Goal: Task Accomplishment & Management: Complete application form

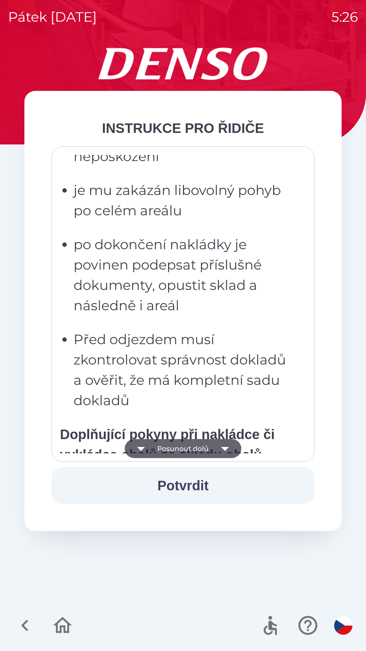
click at [163, 303] on p "po dokončení nakládky je povinen podepsat příslušné dokumenty, opustit sklad a …" at bounding box center [185, 274] width 223 height 81
click at [148, 255] on p "po dokončení nakládky je povinen podepsat příslušné dokumenty, opustit sklad a …" at bounding box center [185, 274] width 223 height 81
click at [102, 207] on p "je mu zakázán libovolný pohyb po celém areálu" at bounding box center [185, 200] width 223 height 41
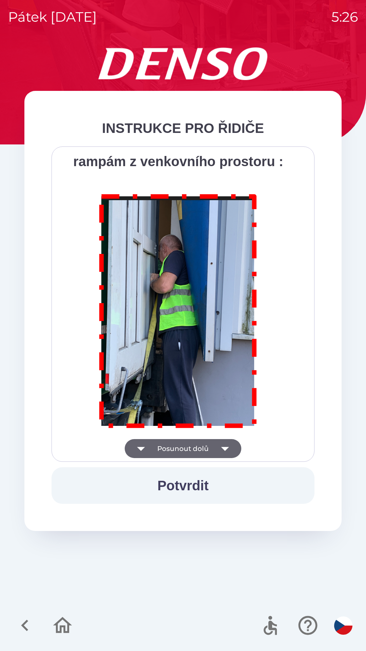
scroll to position [3809, 0]
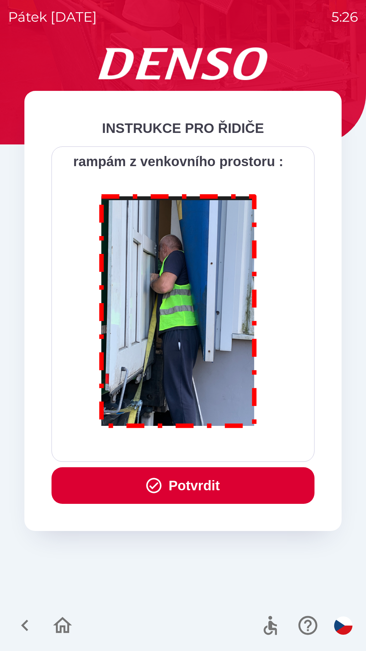
click at [175, 489] on button "Potvrdit" at bounding box center [183, 485] width 263 height 37
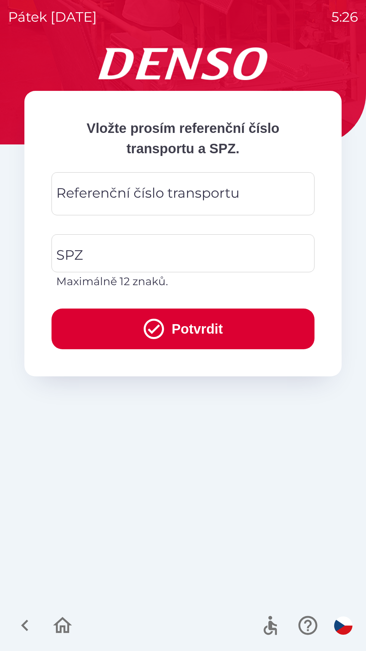
click at [96, 199] on div "Referenční číslo transportu Referenční číslo transportu" at bounding box center [183, 193] width 263 height 43
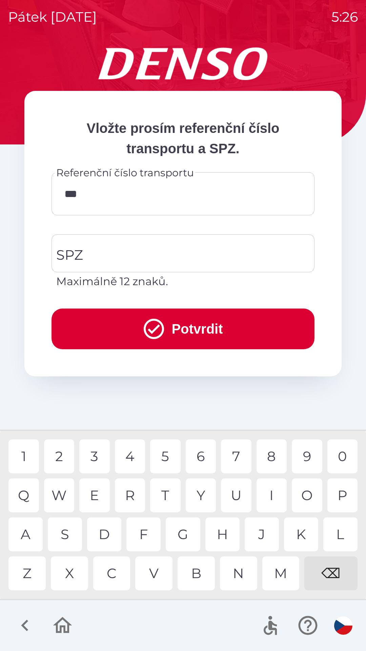
click at [30, 463] on div "1" at bounding box center [23, 456] width 31 height 34
type input "******"
click at [25, 451] on div "1" at bounding box center [23, 456] width 31 height 34
click at [89, 250] on input "SPZ" at bounding box center [178, 253] width 247 height 32
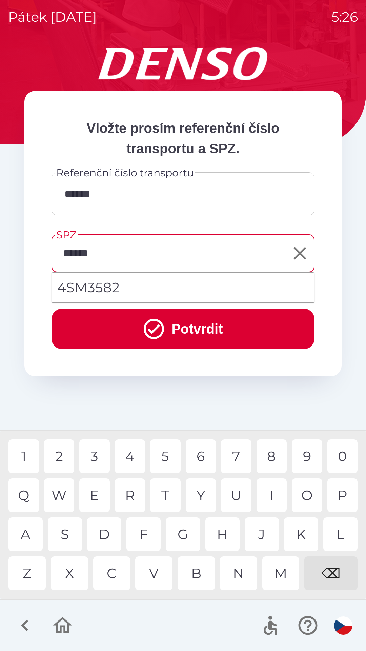
type input "*******"
click at [108, 327] on button "Potvrdit" at bounding box center [183, 328] width 263 height 41
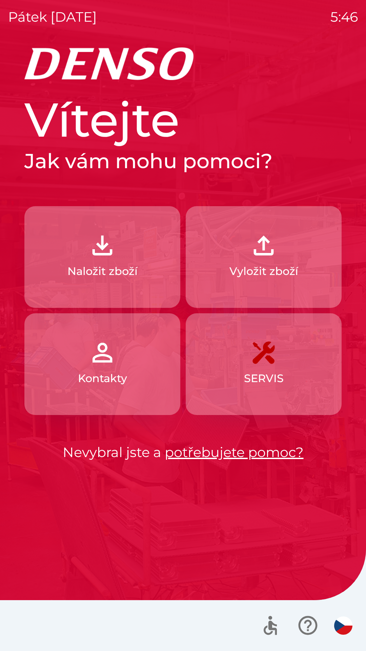
click at [270, 257] on img "button" at bounding box center [264, 245] width 30 height 30
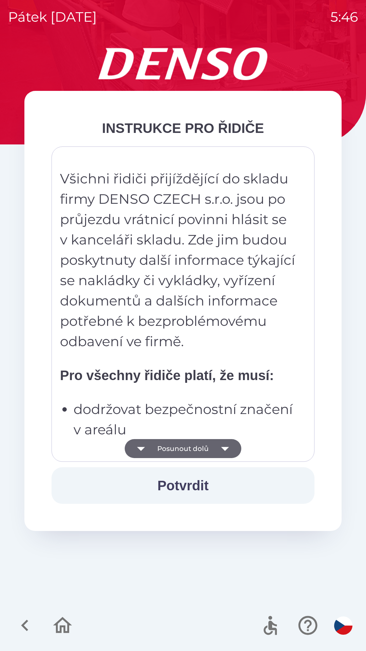
click at [198, 487] on button "Potvrdit" at bounding box center [183, 485] width 263 height 37
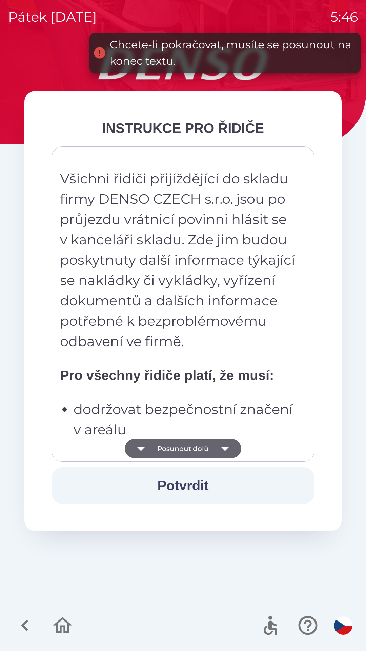
click at [223, 445] on icon "button" at bounding box center [225, 448] width 19 height 19
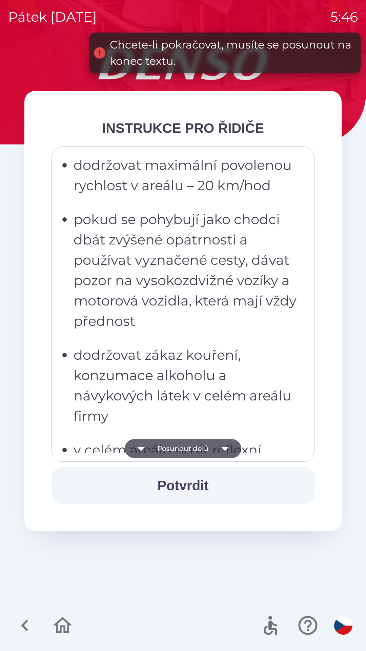
click at [223, 448] on icon "button" at bounding box center [225, 449] width 8 height 4
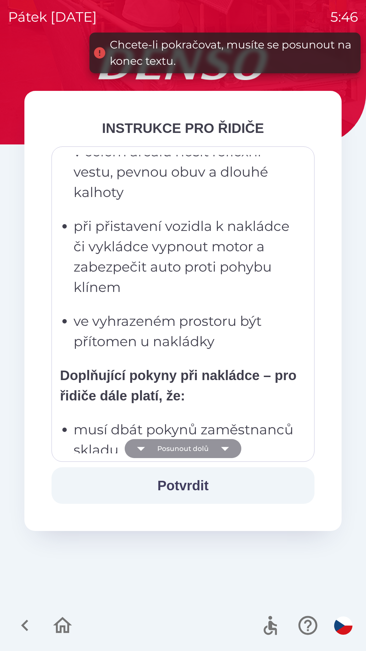
click at [225, 452] on icon "button" at bounding box center [225, 448] width 19 height 19
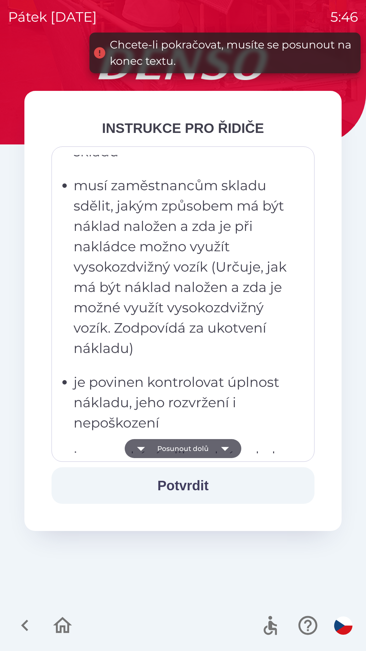
click at [222, 452] on icon "button" at bounding box center [225, 448] width 19 height 19
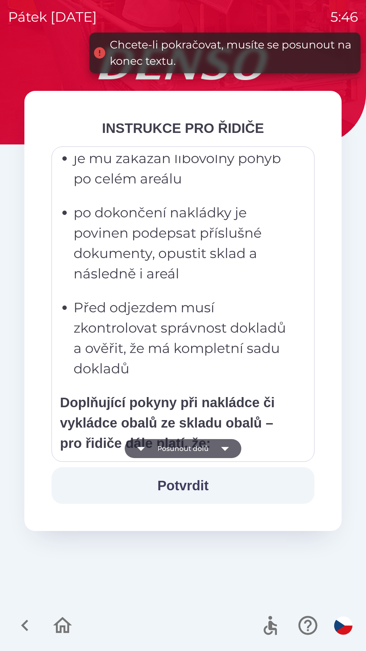
click at [222, 451] on icon "button" at bounding box center [225, 448] width 19 height 19
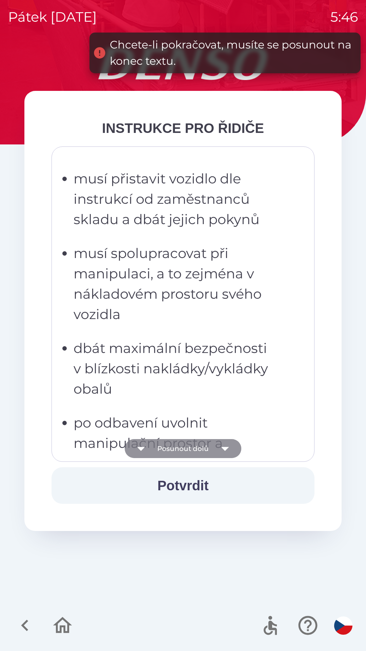
click at [225, 450] on icon "button" at bounding box center [225, 449] width 8 height 4
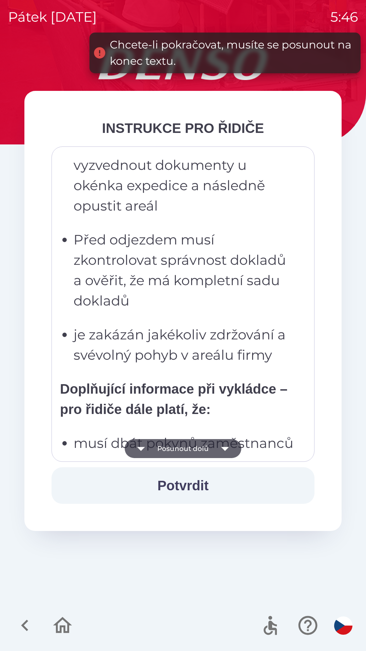
click at [217, 453] on icon "button" at bounding box center [225, 448] width 19 height 19
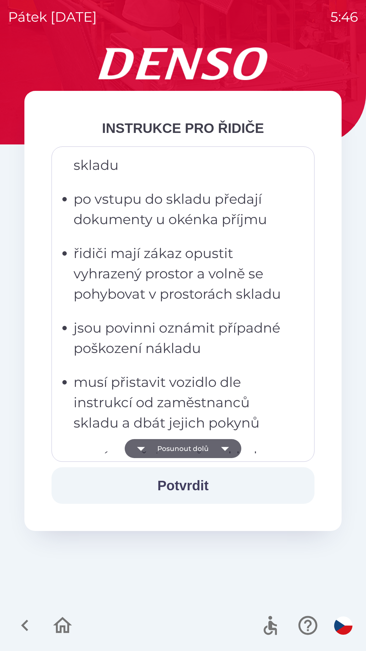
click at [216, 454] on icon "button" at bounding box center [225, 448] width 19 height 19
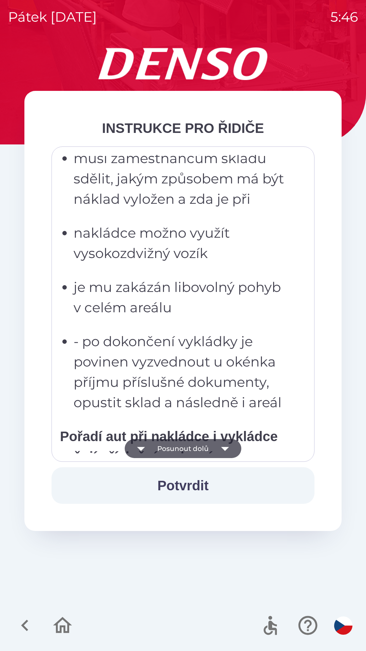
click at [220, 452] on icon "button" at bounding box center [225, 448] width 19 height 19
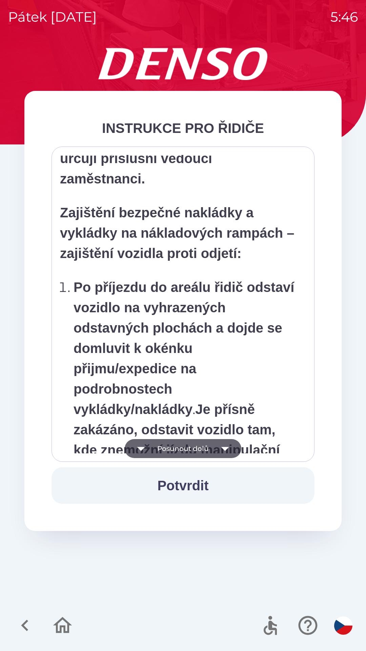
click at [222, 452] on icon "button" at bounding box center [225, 448] width 19 height 19
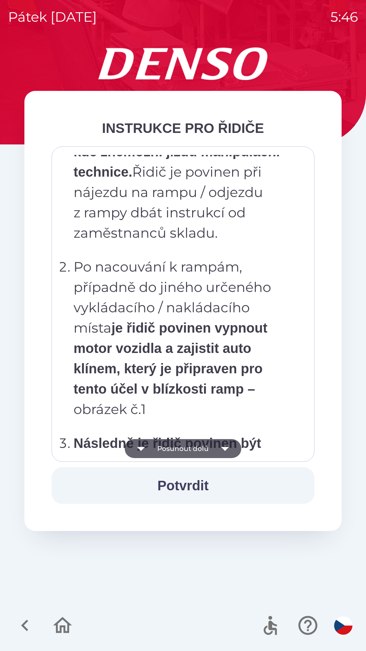
click at [223, 452] on icon "button" at bounding box center [225, 448] width 19 height 19
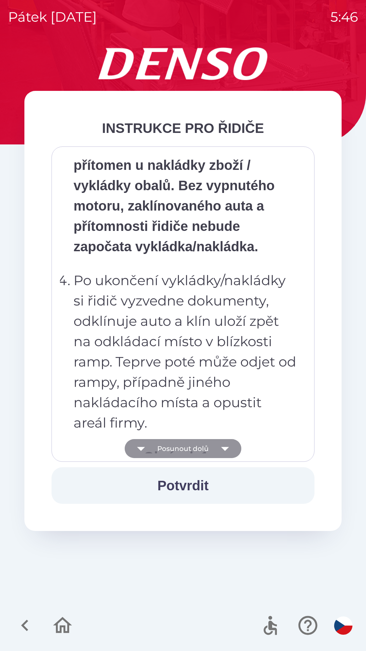
click at [217, 452] on icon "button" at bounding box center [225, 448] width 19 height 19
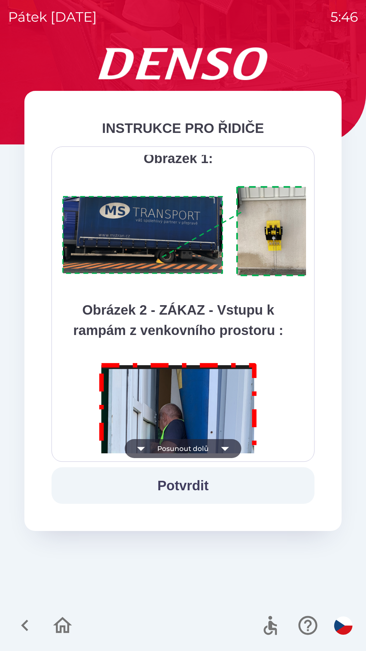
click at [216, 455] on icon "button" at bounding box center [225, 448] width 19 height 19
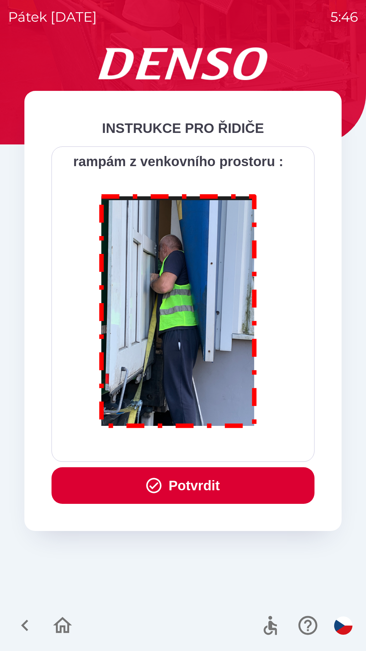
click at [201, 492] on button "Potvrdit" at bounding box center [183, 485] width 263 height 37
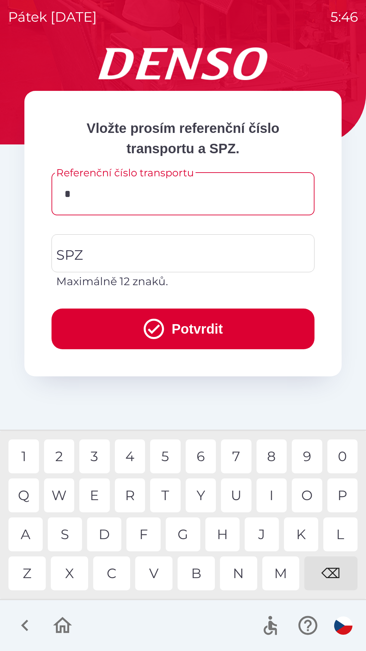
click at [230, 537] on div "H" at bounding box center [222, 534] width 34 height 34
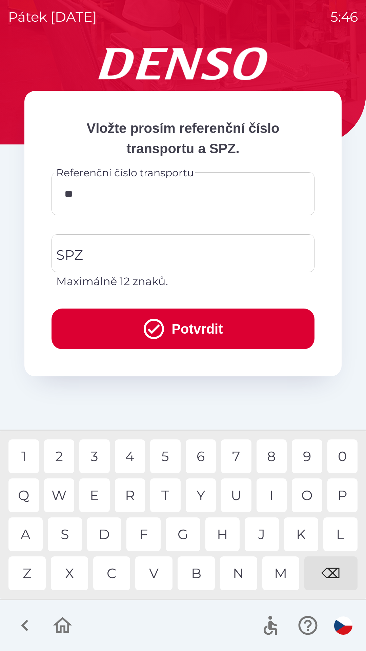
click at [283, 579] on div "M" at bounding box center [280, 573] width 37 height 34
click at [286, 582] on div "M" at bounding box center [280, 573] width 37 height 34
click at [240, 460] on div "7" at bounding box center [236, 456] width 31 height 34
click at [272, 460] on div "8" at bounding box center [272, 456] width 31 height 34
click at [237, 455] on div "7" at bounding box center [236, 456] width 31 height 34
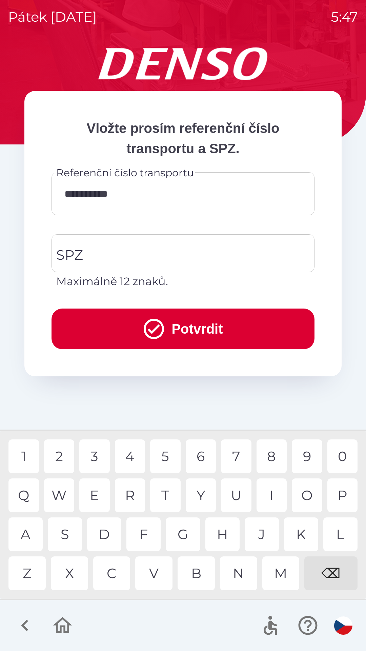
type input "**********"
click at [189, 332] on button "Potvrdit" at bounding box center [183, 328] width 263 height 41
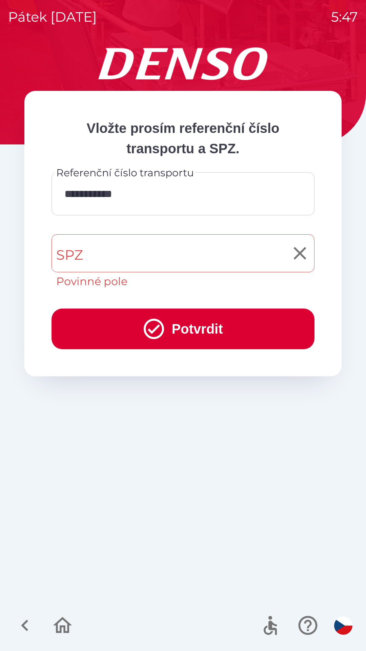
click at [160, 257] on input "SPZ" at bounding box center [178, 253] width 247 height 32
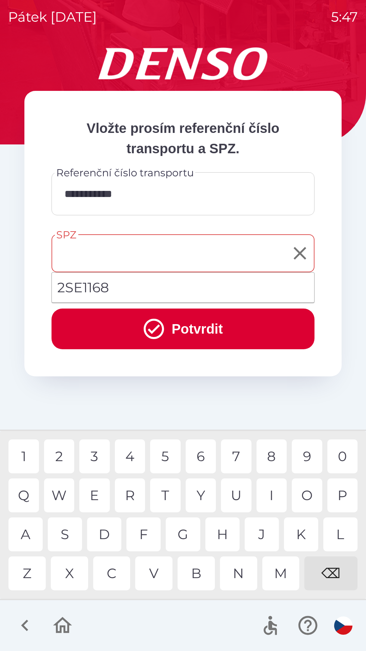
click at [91, 288] on li "2SE1168" at bounding box center [183, 287] width 262 height 24
type input "*******"
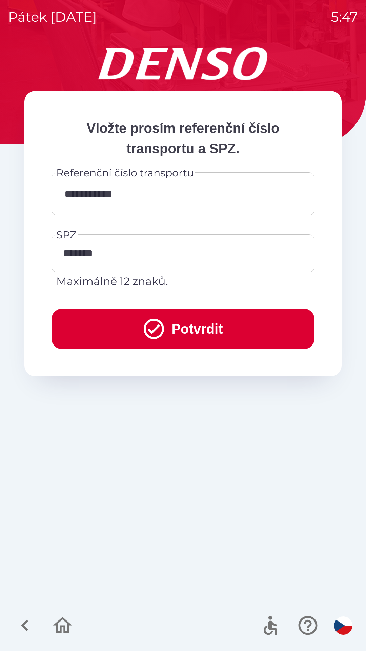
click at [171, 330] on button "Potvrdit" at bounding box center [183, 328] width 263 height 41
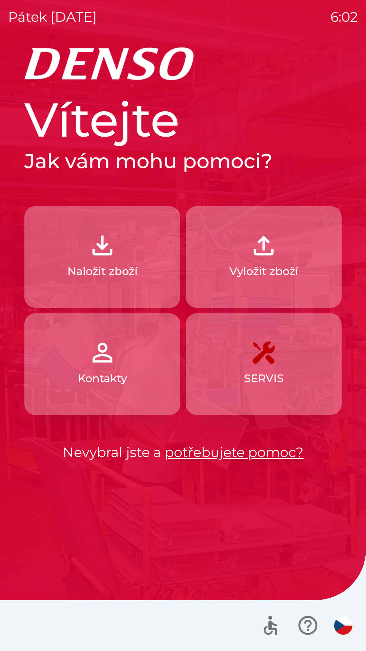
click at [279, 271] on p "Vyložit zboží" at bounding box center [263, 271] width 69 height 16
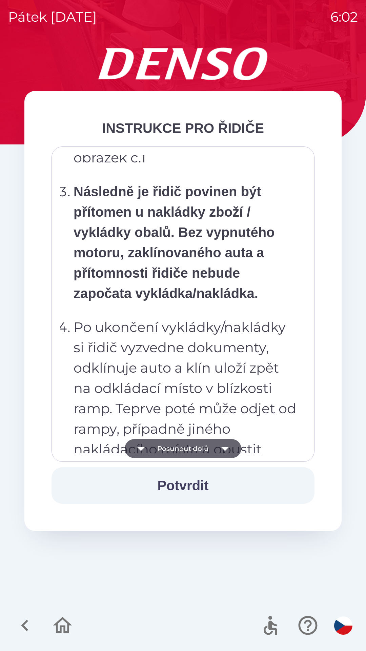
scroll to position [3809, 0]
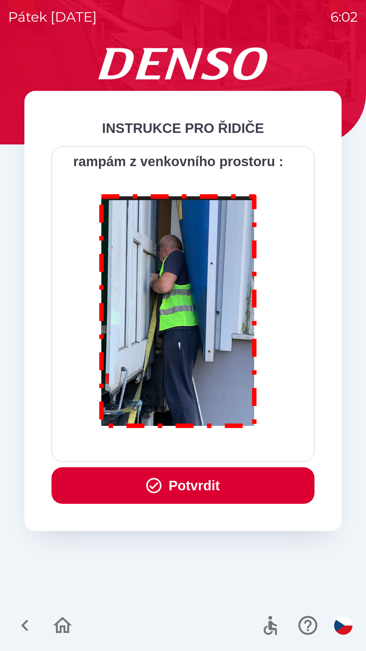
click at [214, 478] on button "Potvrdit" at bounding box center [183, 485] width 263 height 37
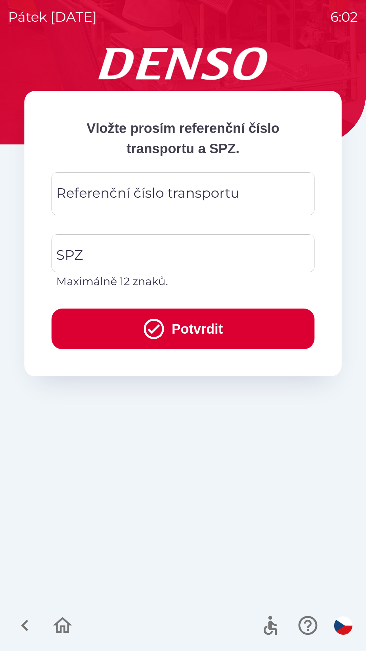
click at [212, 190] on div "Referenční číslo transportu Referenční číslo transportu" at bounding box center [183, 193] width 263 height 43
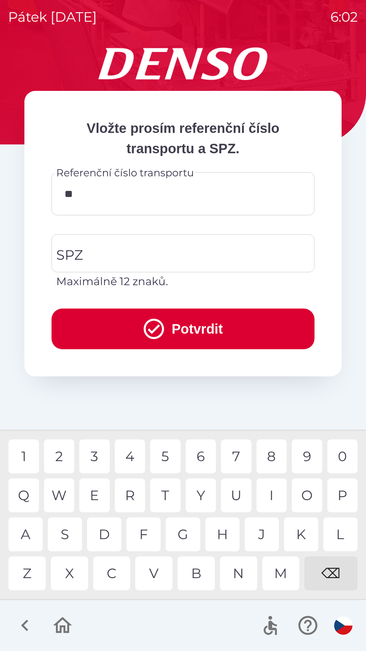
click at [339, 456] on div "0" at bounding box center [342, 456] width 31 height 34
type input "*******"
click at [203, 451] on div "6" at bounding box center [201, 456] width 31 height 34
click at [206, 252] on input "SPZ" at bounding box center [178, 253] width 247 height 32
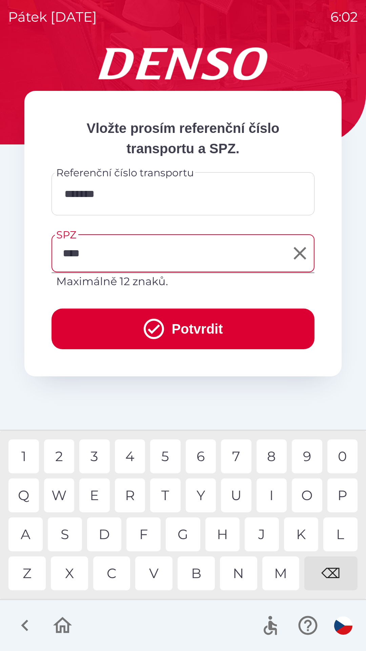
click at [105, 535] on div "D" at bounding box center [104, 534] width 34 height 34
type input "*******"
click at [270, 458] on div "8" at bounding box center [272, 456] width 31 height 34
click at [251, 329] on button "Potvrdit" at bounding box center [183, 328] width 263 height 41
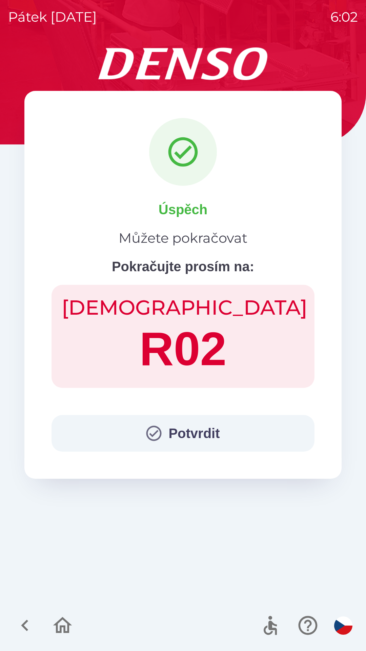
click at [219, 434] on button "Potvrdit" at bounding box center [183, 433] width 263 height 37
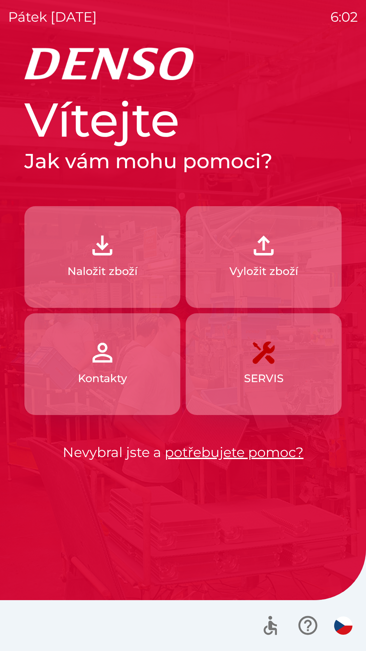
click at [271, 268] on p "Vyložit zboží" at bounding box center [263, 271] width 69 height 16
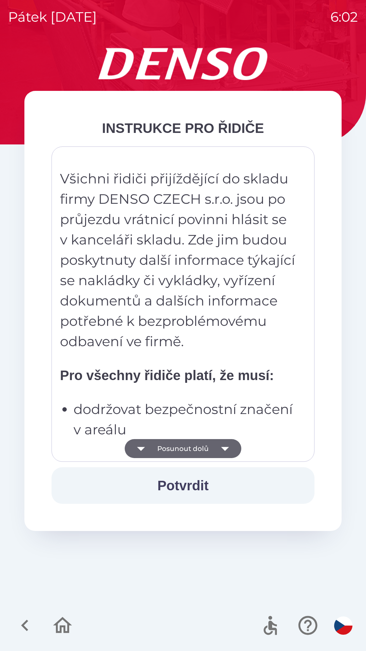
click at [202, 369] on strong "Pro všechny řidiče platí, že musí:" at bounding box center [167, 375] width 214 height 15
click at [206, 319] on p "Všichni řidiči přijíždějící do skladu firmy DENSO CZECH s.r.o. jsou po průjezdu…" at bounding box center [178, 259] width 237 height 183
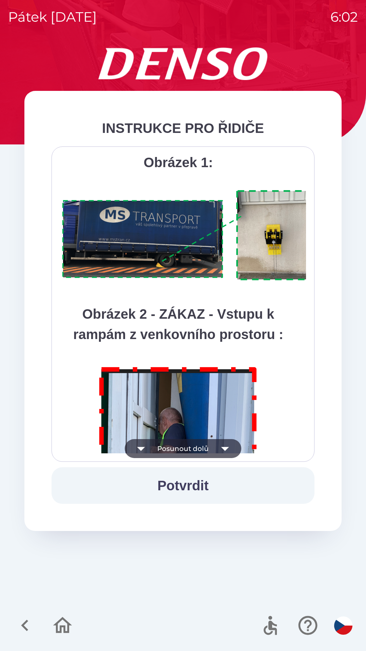
scroll to position [3809, 0]
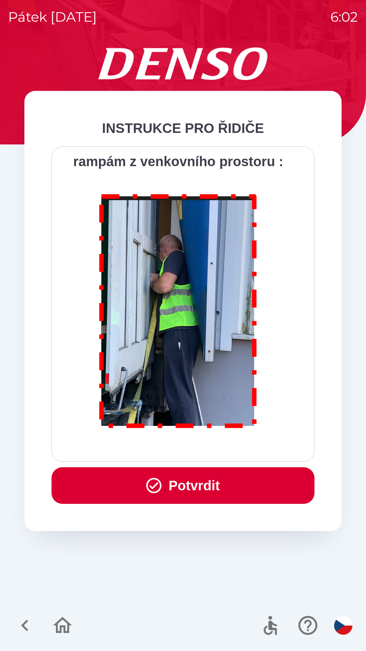
click at [243, 482] on button "Potvrdit" at bounding box center [183, 485] width 263 height 37
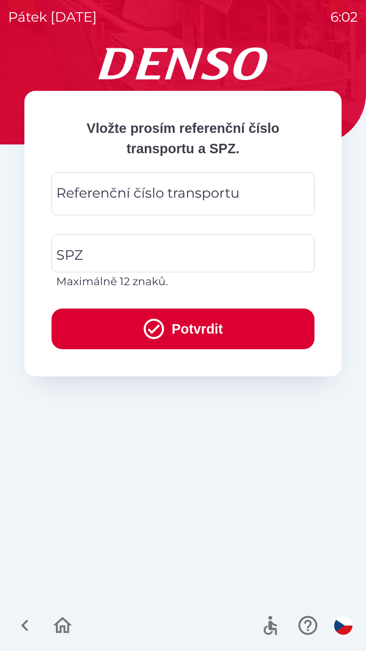
click at [233, 194] on div "Referenční číslo transportu Referenční číslo transportu" at bounding box center [183, 193] width 263 height 43
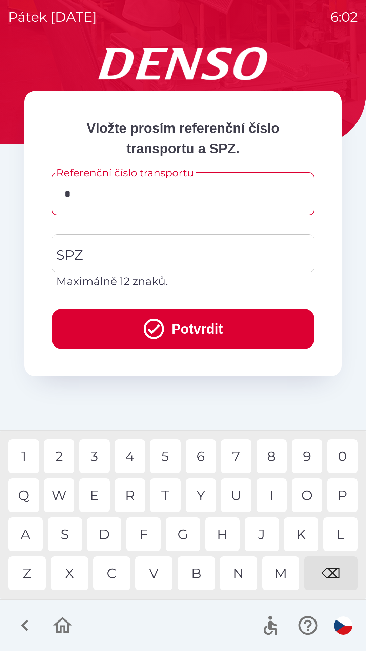
click at [110, 536] on div "D" at bounding box center [104, 534] width 34 height 34
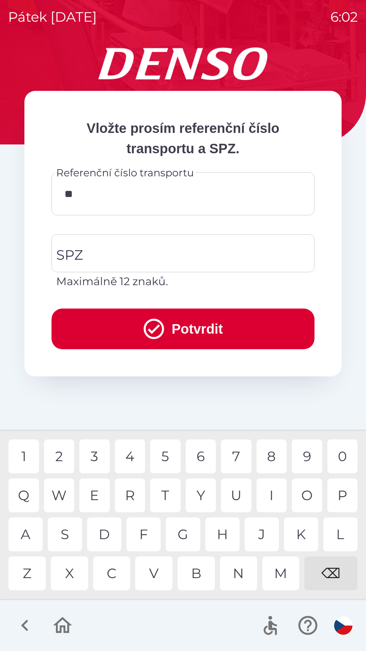
click at [343, 453] on div "0" at bounding box center [342, 456] width 31 height 34
click at [275, 462] on div "8" at bounding box center [272, 456] width 31 height 34
click at [306, 458] on div "9" at bounding box center [307, 456] width 31 height 34
type input "********"
click at [238, 253] on input "SPZ" at bounding box center [178, 253] width 247 height 32
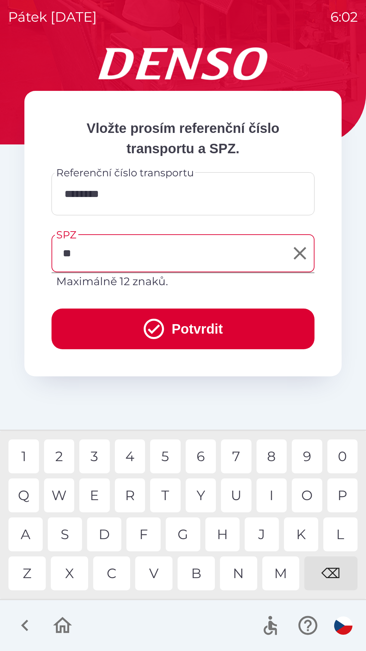
click at [24, 538] on div "A" at bounding box center [25, 534] width 34 height 34
type input "*******"
click at [269, 453] on div "8" at bounding box center [272, 456] width 31 height 34
click at [256, 323] on button "Potvrdit" at bounding box center [183, 328] width 263 height 41
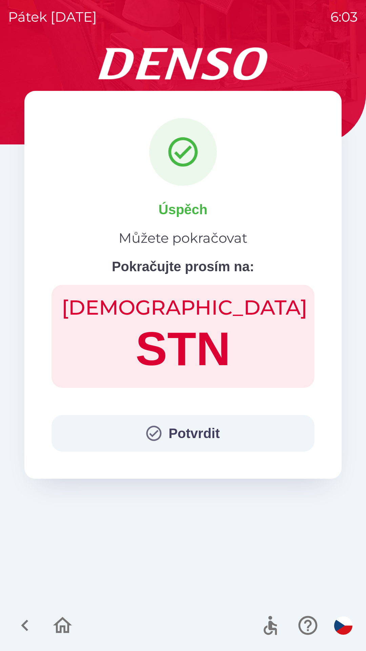
click at [249, 429] on button "Potvrdit" at bounding box center [183, 433] width 263 height 37
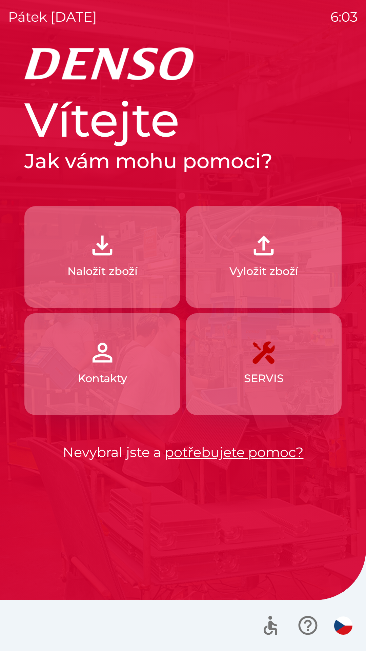
click at [140, 269] on button "Naložit zboží" at bounding box center [102, 257] width 156 height 102
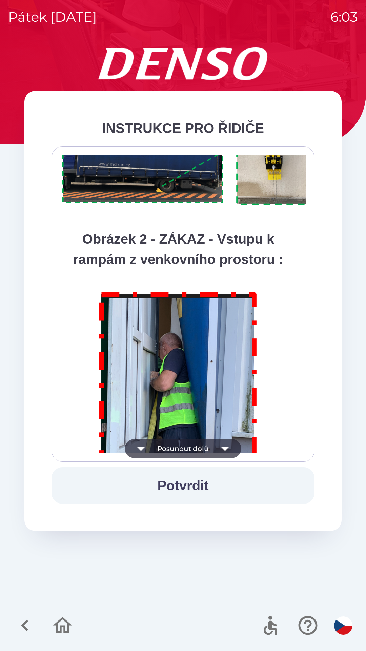
scroll to position [3809, 0]
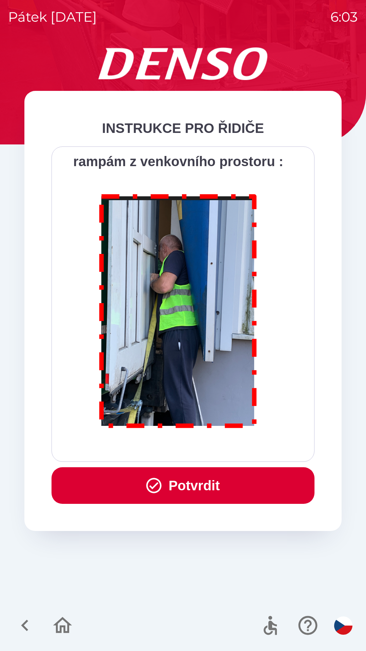
click at [254, 482] on button "Potvrdit" at bounding box center [183, 485] width 263 height 37
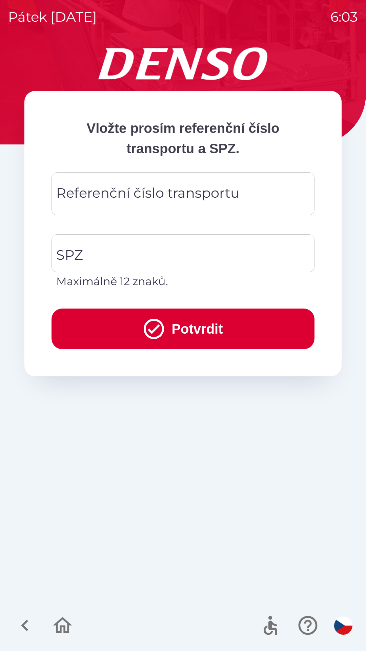
click at [148, 191] on div "Referenční číslo transportu Referenční číslo transportu" at bounding box center [183, 193] width 263 height 43
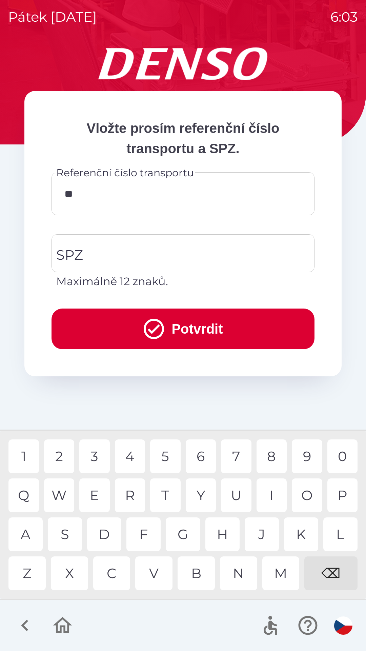
click at [112, 575] on div "C" at bounding box center [111, 573] width 37 height 34
click at [339, 457] on div "0" at bounding box center [342, 456] width 31 height 34
type input "*********"
click at [204, 259] on input "SPZ" at bounding box center [178, 253] width 247 height 32
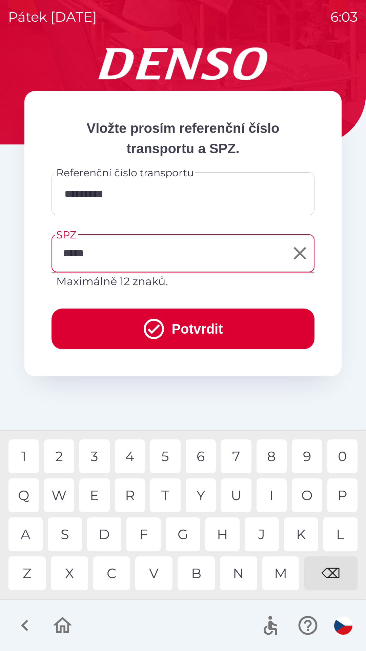
click at [268, 462] on div "8" at bounding box center [272, 456] width 31 height 34
type input "*******"
click at [271, 458] on div "8" at bounding box center [272, 456] width 31 height 34
click at [238, 326] on button "Potvrdit" at bounding box center [183, 328] width 263 height 41
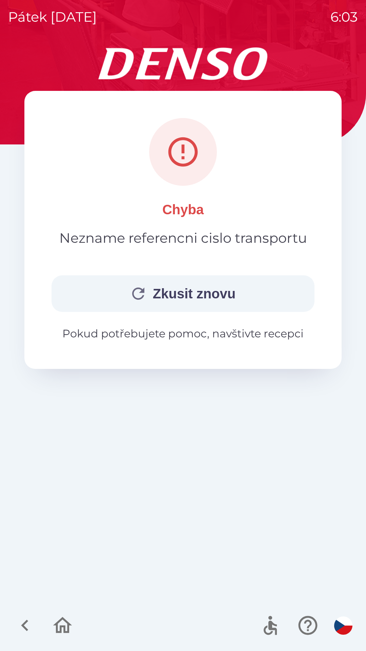
click at [25, 625] on icon "button" at bounding box center [25, 625] width 23 height 23
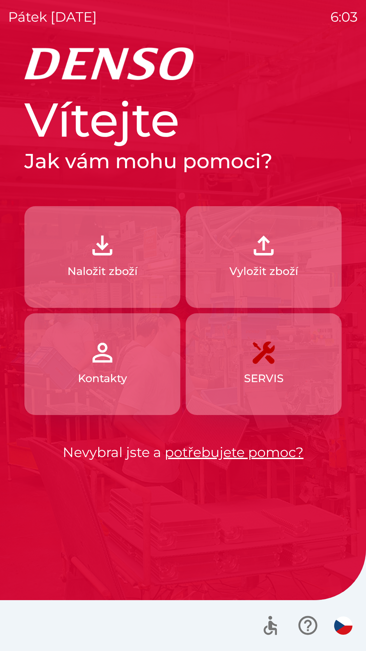
click at [137, 271] on p "Naložit zboží" at bounding box center [102, 271] width 70 height 16
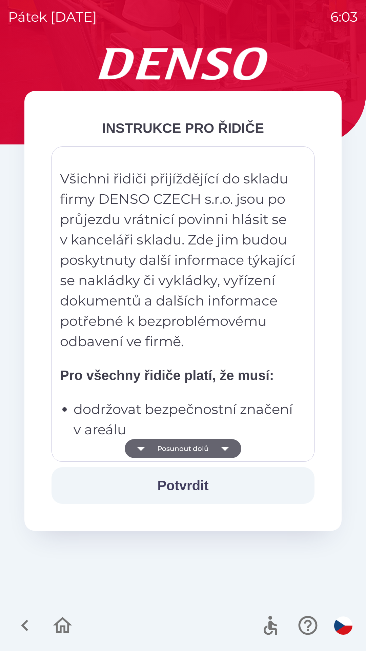
click at [146, 392] on div "Všichni řidiči přijíždějící do skladu firmy DENSO CZECH s.r.o. jsou po průjezdu…" at bounding box center [183, 304] width 246 height 298
click at [143, 360] on div "Všichni řidiči přijíždějící do skladu firmy DENSO CZECH s.r.o. jsou po průjezdu…" at bounding box center [183, 304] width 246 height 298
click at [157, 292] on p "Všichni řidiči přijíždějící do skladu firmy DENSO CZECH s.r.o. jsou po průjezdu…" at bounding box center [178, 259] width 237 height 183
click at [166, 389] on div "Všichni řidiči přijíždějící do skladu firmy DENSO CZECH s.r.o. jsou po průjezdu…" at bounding box center [183, 304] width 246 height 298
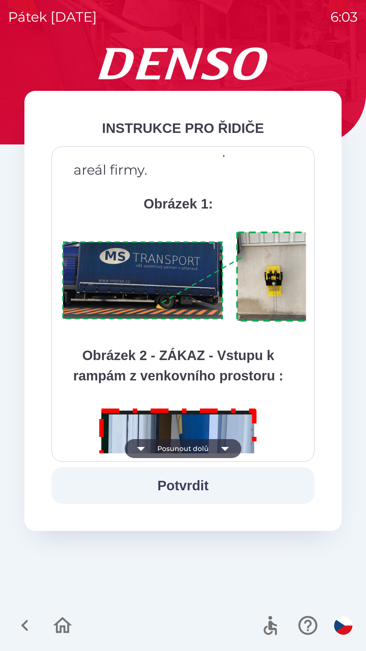
scroll to position [3535, 0]
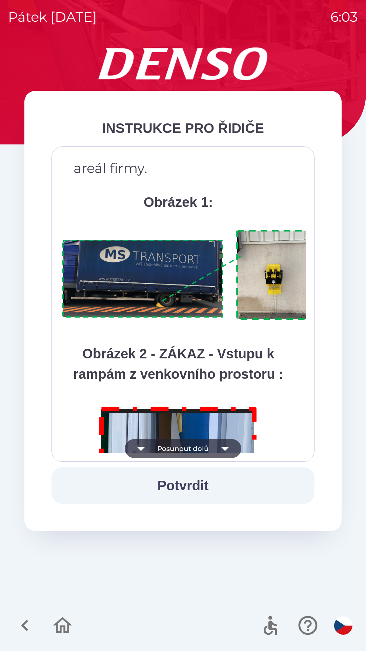
click at [207, 321] on img at bounding box center [191, 275] width 263 height 99
click at [206, 280] on div "Všichni řidiči přijíždějící do skladu firmy DENSO CZECH s.r.o. jsou po průjezdu…" at bounding box center [183, 304] width 246 height 298
click at [211, 178] on p "Po ukončení vykládky/nakládky si řidič vyzvedne dokumenty, odklínuje auto a klí…" at bounding box center [185, 97] width 223 height 163
click at [223, 170] on p "Po ukončení vykládky/nakládky si řidič vyzvedne dokumenty, odklínuje auto a klí…" at bounding box center [185, 97] width 223 height 163
click at [208, 381] on strong "Obrázek 2 - ZÁKAZ - Vstupu k rampám z venkovního prostoru :" at bounding box center [178, 363] width 210 height 35
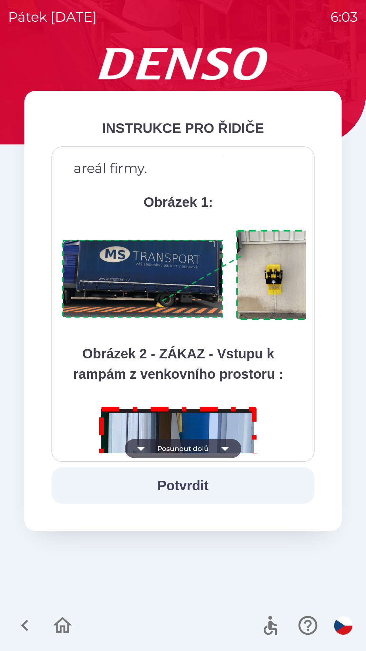
click at [216, 324] on img at bounding box center [191, 275] width 263 height 99
click at [232, 301] on img at bounding box center [191, 275] width 263 height 99
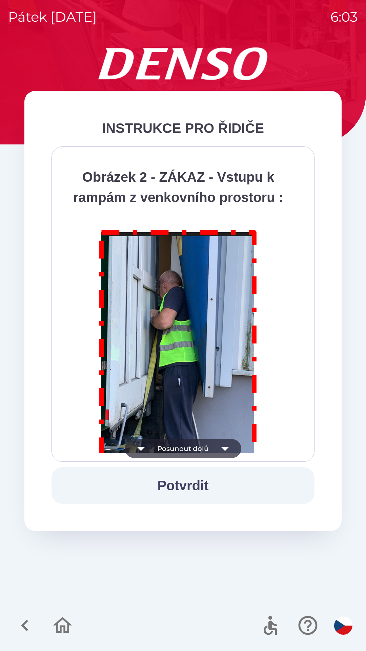
scroll to position [3809, 0]
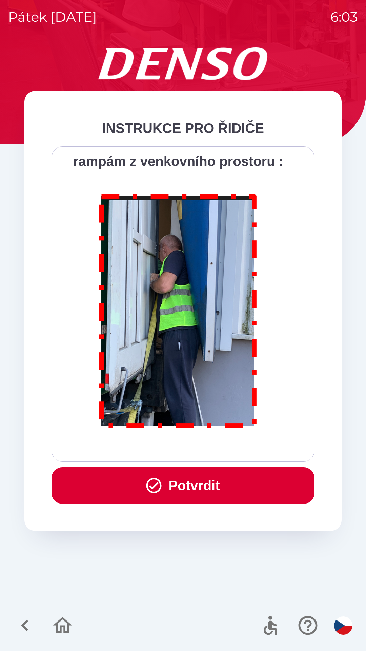
click at [220, 483] on button "Potvrdit" at bounding box center [183, 485] width 263 height 37
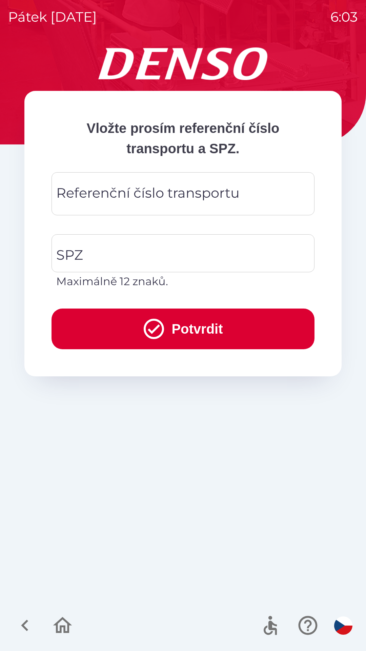
click at [141, 188] on div "Referenční číslo transportu Referenční číslo transportu" at bounding box center [183, 193] width 263 height 43
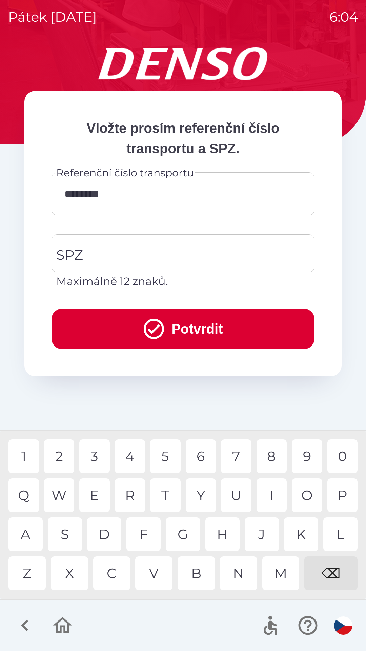
type input "*********"
click at [307, 449] on div "9" at bounding box center [307, 456] width 31 height 34
click at [184, 248] on input "SPZ" at bounding box center [178, 253] width 247 height 32
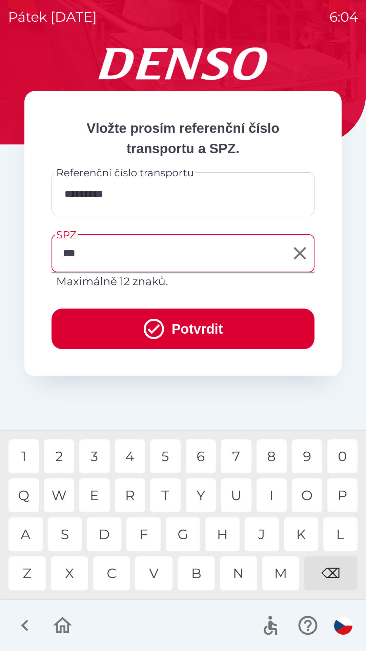
click at [195, 571] on div "B" at bounding box center [196, 573] width 37 height 34
click at [65, 457] on div "2" at bounding box center [59, 456] width 31 height 34
type input "*******"
click at [224, 336] on button "Potvrdit" at bounding box center [183, 328] width 263 height 41
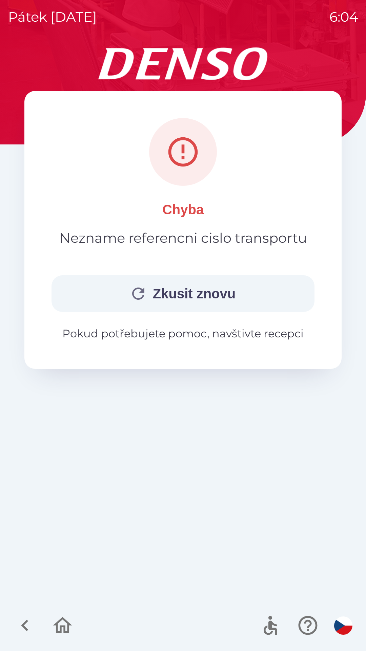
click at [27, 634] on icon "button" at bounding box center [25, 625] width 23 height 23
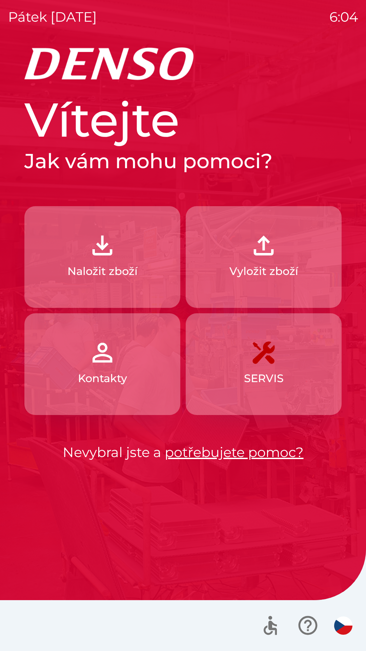
click at [62, 617] on div at bounding box center [183, 625] width 366 height 51
click at [274, 265] on p "Vyložit zboží" at bounding box center [263, 271] width 69 height 16
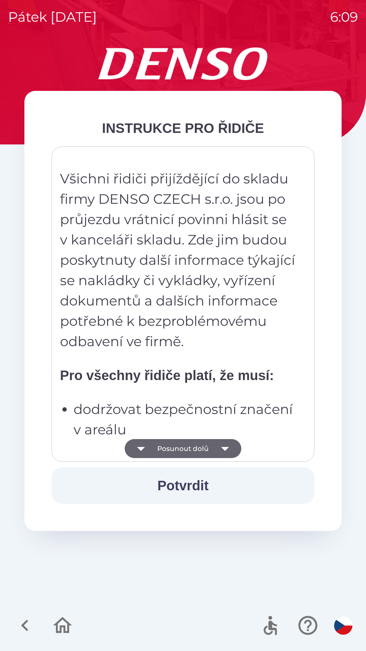
click at [225, 449] on icon "button" at bounding box center [225, 449] width 8 height 4
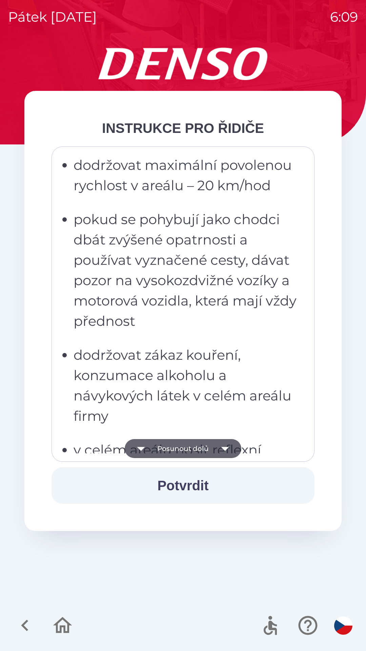
click at [201, 490] on button "Potvrdit" at bounding box center [183, 485] width 263 height 37
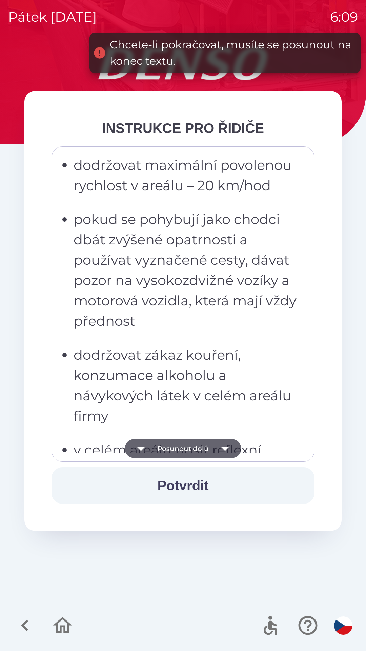
click at [205, 484] on button "Potvrdit" at bounding box center [183, 485] width 263 height 37
click at [226, 450] on icon "button" at bounding box center [225, 448] width 19 height 19
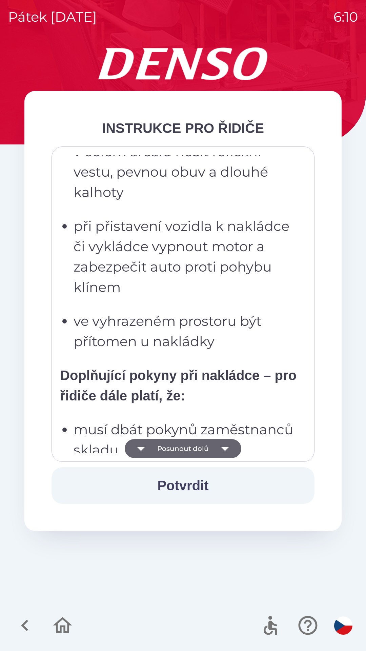
click at [228, 448] on icon "button" at bounding box center [225, 448] width 19 height 19
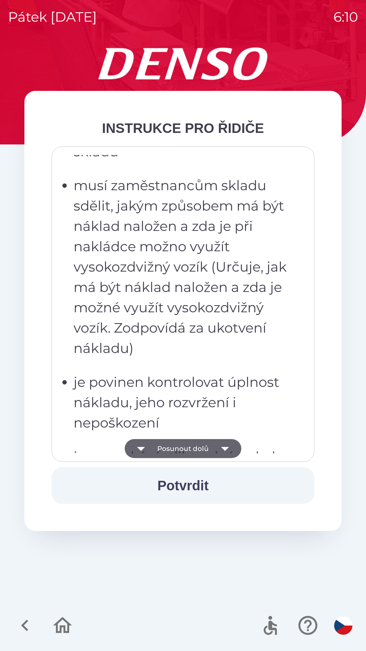
click at [228, 449] on icon "button" at bounding box center [225, 448] width 19 height 19
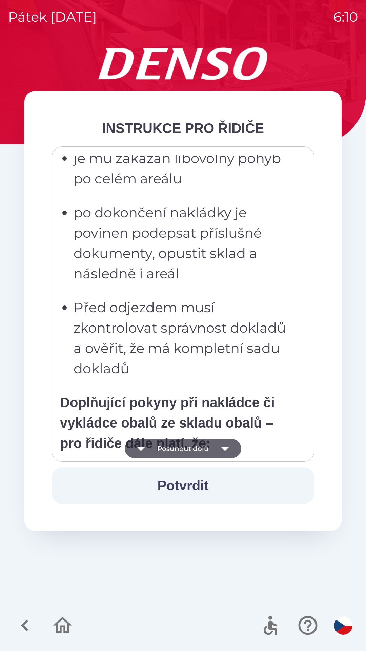
click at [201, 488] on button "Potvrdit" at bounding box center [183, 485] width 263 height 37
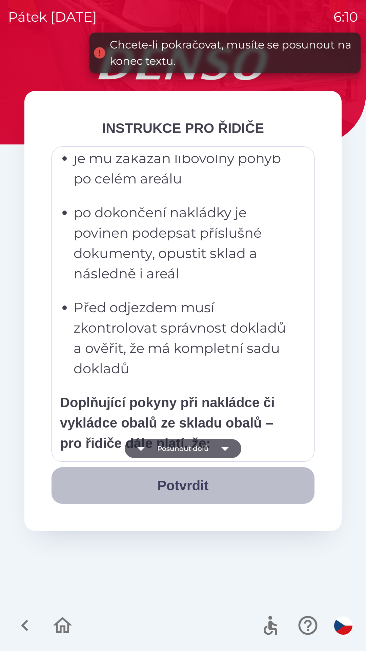
click at [195, 489] on button "Potvrdit" at bounding box center [183, 485] width 263 height 37
click at [190, 486] on button "Potvrdit" at bounding box center [183, 485] width 263 height 37
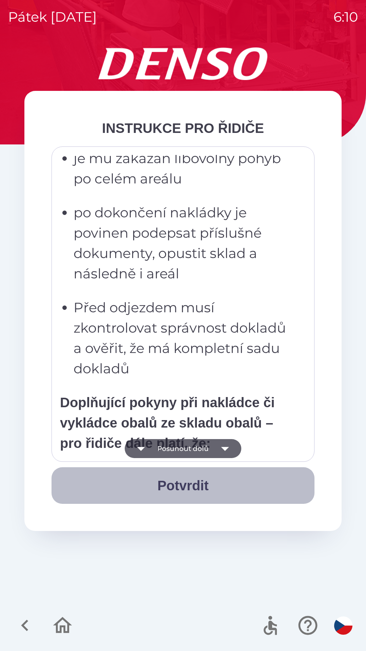
click at [195, 486] on button "Potvrdit" at bounding box center [183, 485] width 263 height 37
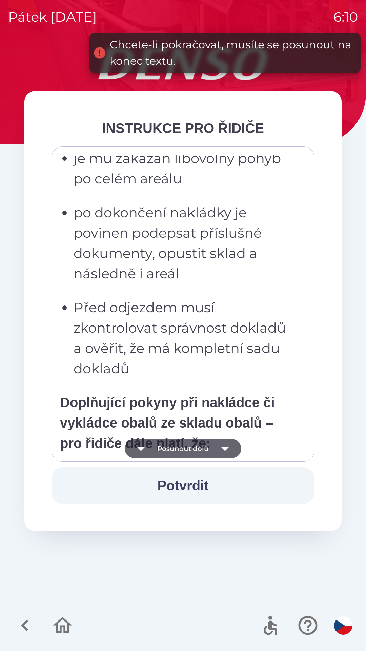
click at [205, 448] on button "Posunout dolů" at bounding box center [183, 448] width 117 height 19
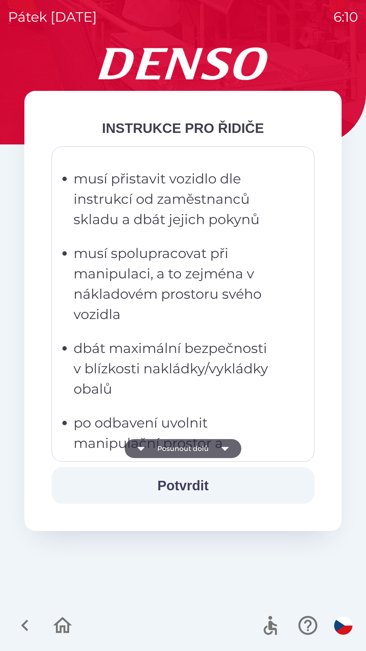
click at [227, 448] on icon "button" at bounding box center [225, 448] width 19 height 19
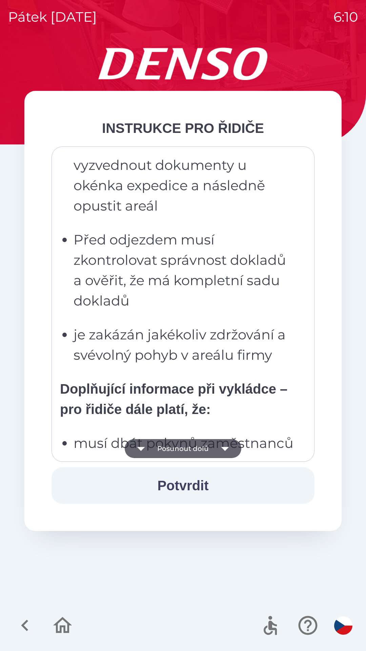
click at [232, 449] on icon "button" at bounding box center [225, 448] width 19 height 19
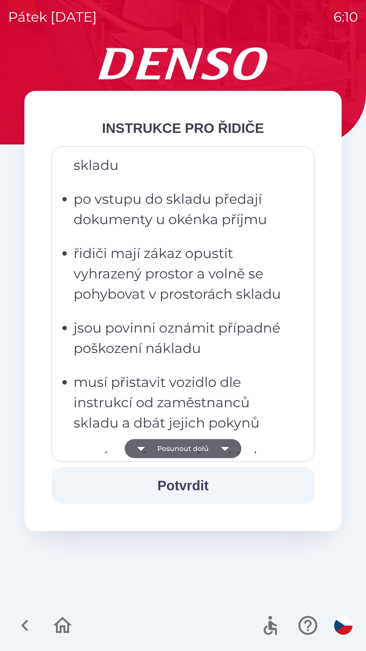
click at [234, 450] on icon "button" at bounding box center [225, 448] width 19 height 19
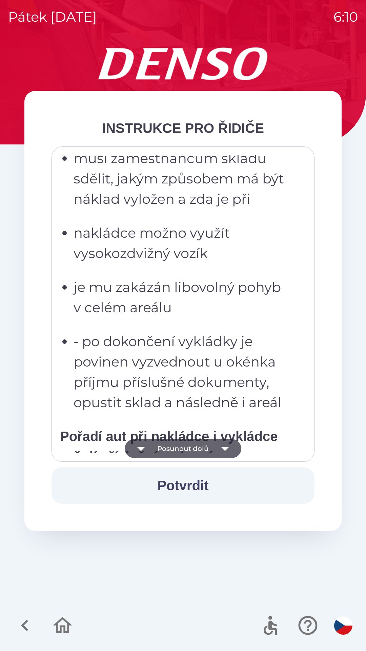
click at [197, 486] on button "Potvrdit" at bounding box center [183, 485] width 263 height 37
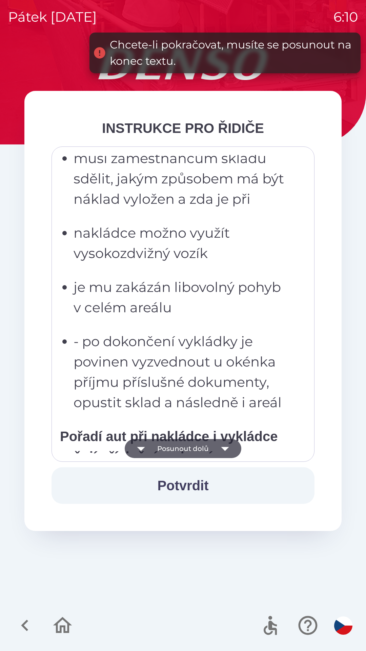
click at [227, 449] on icon "button" at bounding box center [225, 448] width 19 height 19
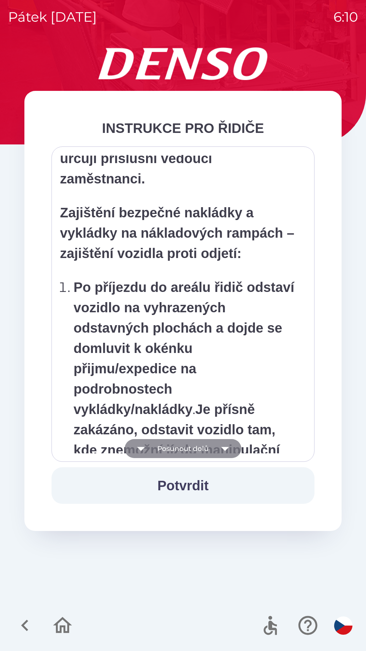
click at [225, 451] on icon "button" at bounding box center [225, 448] width 19 height 19
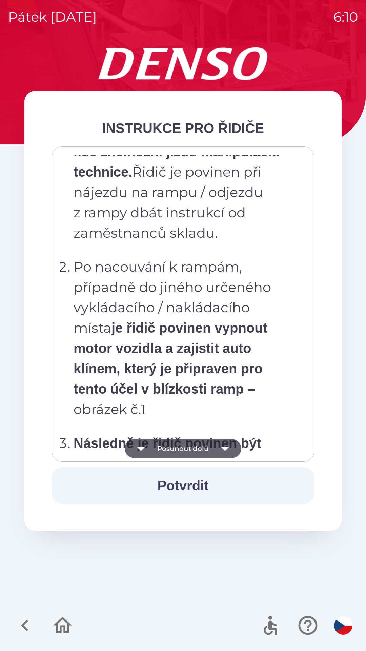
click at [200, 492] on button "Potvrdit" at bounding box center [183, 485] width 263 height 37
click at [224, 450] on icon "button" at bounding box center [225, 448] width 19 height 19
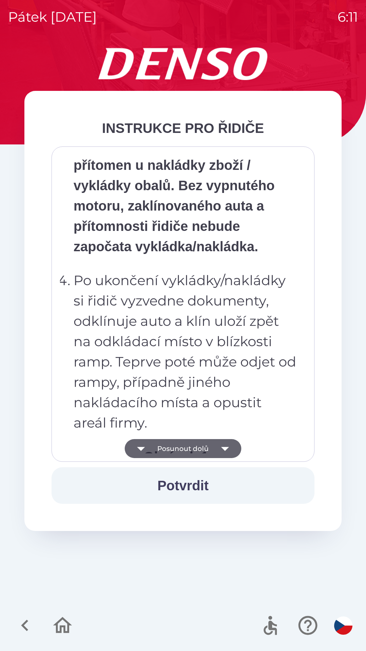
click at [191, 483] on button "Potvrdit" at bounding box center [183, 485] width 263 height 37
click at [229, 448] on icon "button" at bounding box center [225, 448] width 19 height 19
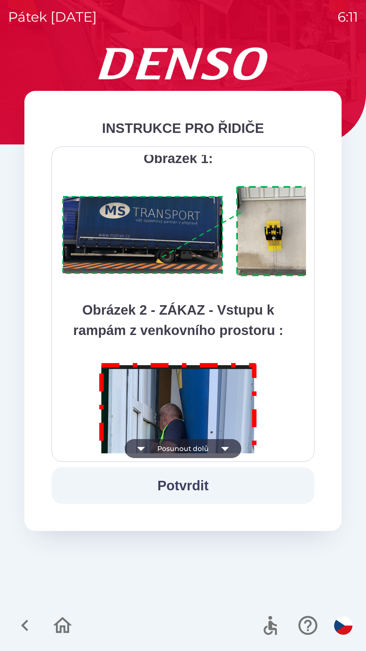
click at [200, 488] on button "Potvrdit" at bounding box center [183, 485] width 263 height 37
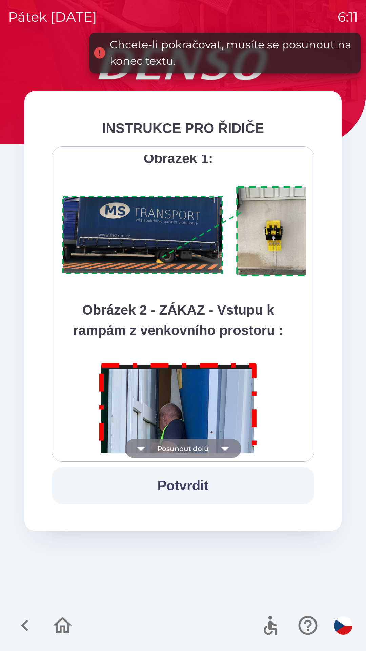
click at [227, 450] on icon "button" at bounding box center [225, 448] width 19 height 19
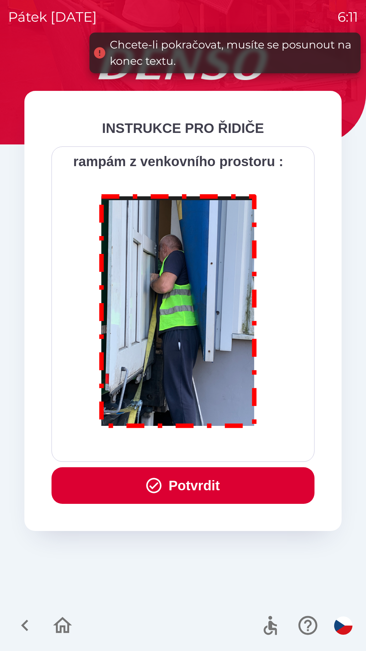
click at [206, 483] on button "Potvrdit" at bounding box center [183, 485] width 263 height 37
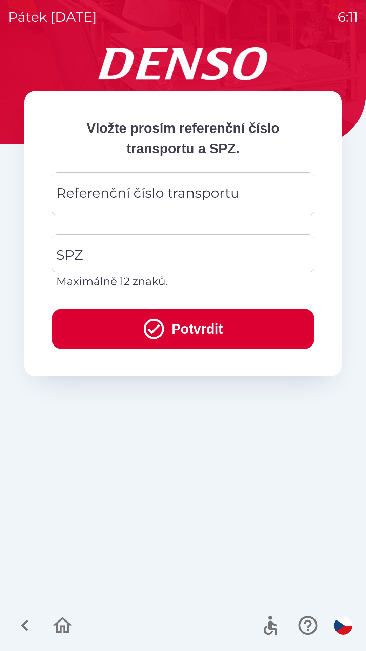
click at [193, 198] on div "Referenční číslo transportu Referenční číslo transportu" at bounding box center [183, 193] width 263 height 43
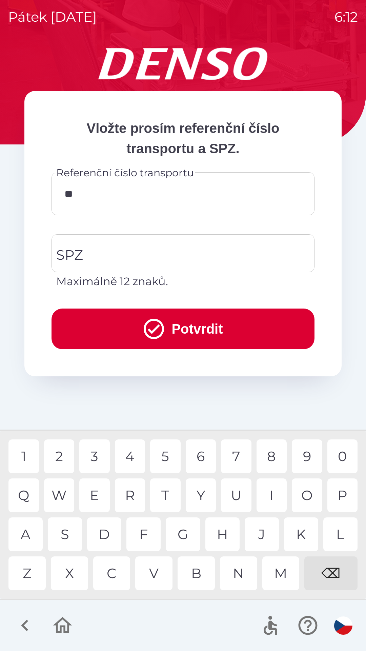
click at [185, 535] on div "G" at bounding box center [183, 534] width 34 height 34
click at [199, 569] on div "B" at bounding box center [196, 573] width 37 height 34
click at [237, 494] on div "U" at bounding box center [236, 495] width 31 height 34
click at [165, 451] on div "5" at bounding box center [165, 456] width 31 height 34
click at [306, 455] on div "9" at bounding box center [307, 456] width 31 height 34
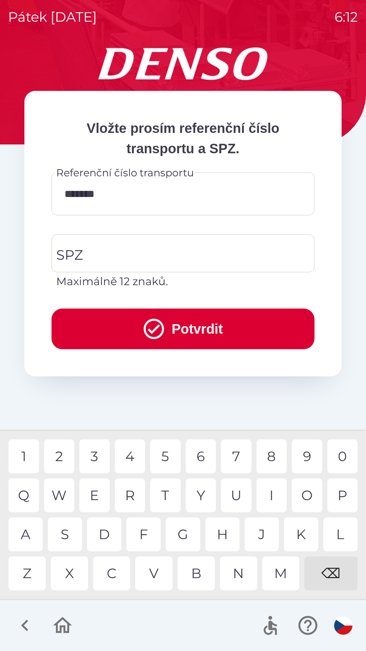
click at [166, 452] on div "5" at bounding box center [165, 456] width 31 height 34
click at [164, 455] on div "5" at bounding box center [165, 456] width 31 height 34
click at [101, 455] on div "3" at bounding box center [94, 456] width 31 height 34
click at [24, 452] on div "1" at bounding box center [23, 456] width 31 height 34
type input "**********"
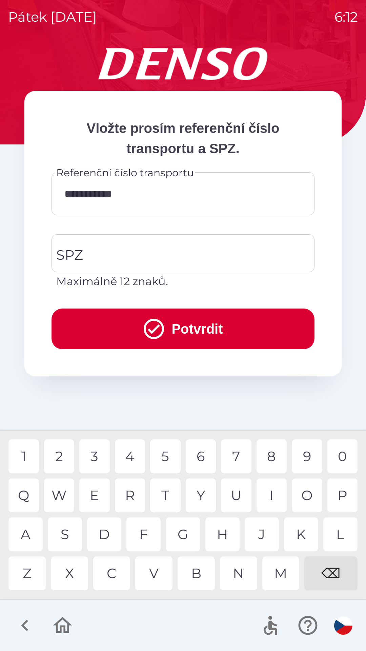
click at [235, 458] on div "7" at bounding box center [236, 456] width 31 height 34
click at [164, 256] on input "SPZ" at bounding box center [178, 253] width 247 height 32
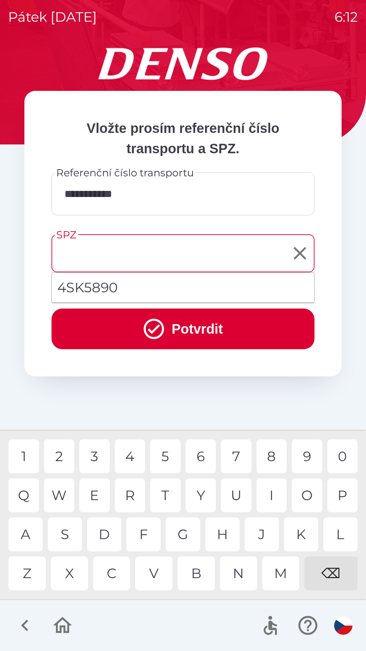
click at [214, 326] on button "Potvrdit" at bounding box center [183, 328] width 263 height 41
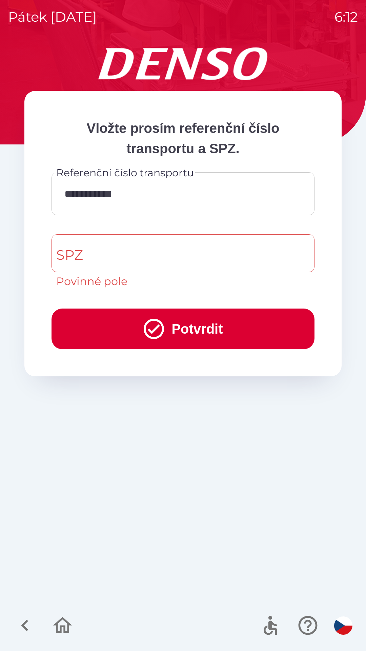
click at [207, 325] on button "Potvrdit" at bounding box center [183, 328] width 263 height 41
click at [123, 253] on input "SPZ" at bounding box center [178, 253] width 247 height 32
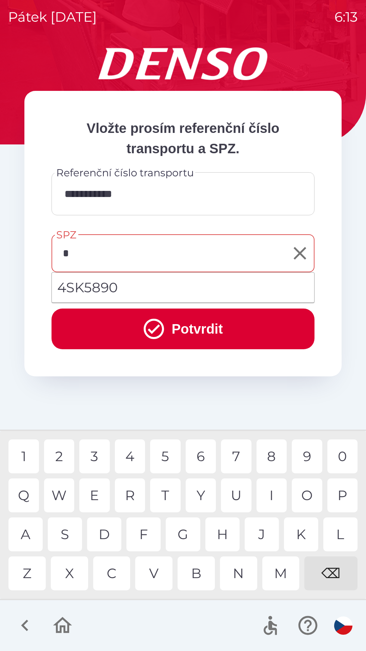
click at [134, 456] on div "4" at bounding box center [130, 456] width 31 height 34
click at [69, 532] on div "S" at bounding box center [65, 534] width 34 height 34
click at [165, 457] on div "5" at bounding box center [165, 456] width 31 height 34
click at [306, 459] on div "9" at bounding box center [307, 456] width 31 height 34
type input "*******"
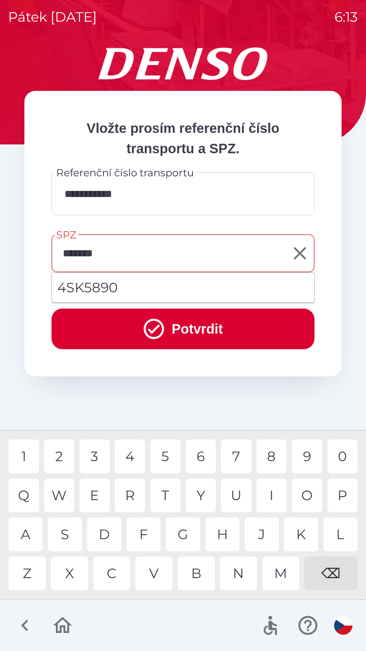
click at [343, 457] on div "0" at bounding box center [342, 456] width 31 height 34
click at [211, 326] on button "Potvrdit" at bounding box center [183, 328] width 263 height 41
